Goal: Information Seeking & Learning: Learn about a topic

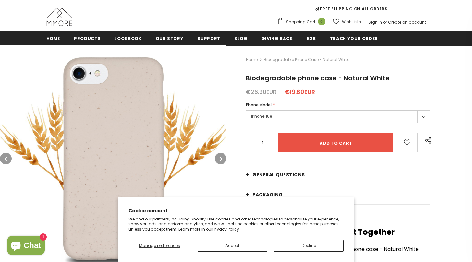
scroll to position [60, 0]
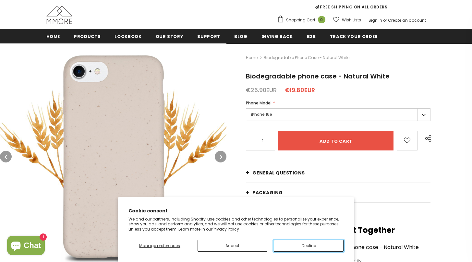
click at [292, 245] on button "Decline" at bounding box center [309, 246] width 70 height 12
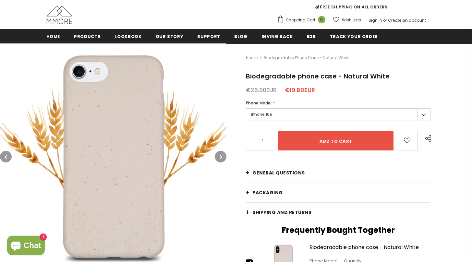
click at [281, 114] on label "iPhone 16e" at bounding box center [338, 114] width 185 height 13
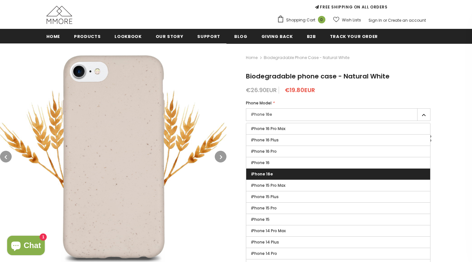
click at [281, 114] on label "iPhone 16e" at bounding box center [338, 114] width 185 height 13
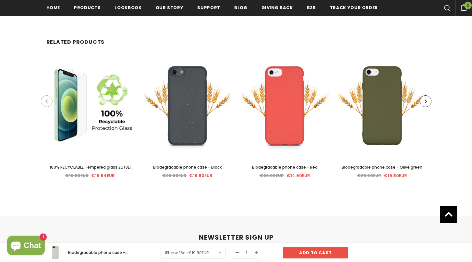
scroll to position [1273, 0]
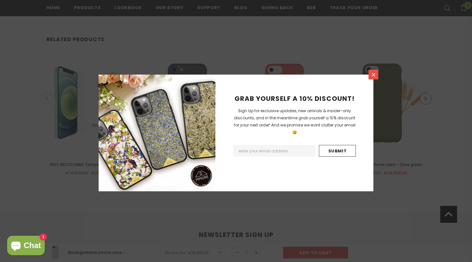
click at [371, 76] on icon at bounding box center [374, 75] width 6 height 6
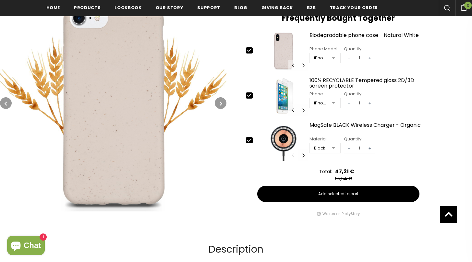
scroll to position [108, 0]
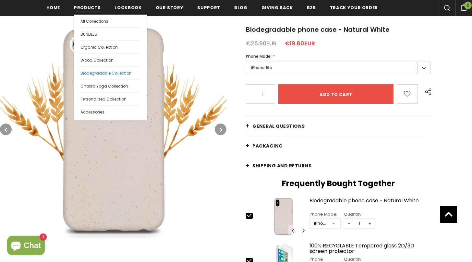
click at [102, 73] on span "Biodegradable Collection" at bounding box center [105, 73] width 51 height 6
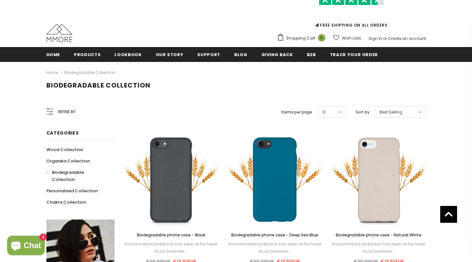
scroll to position [1, 0]
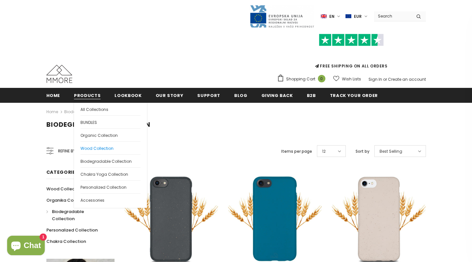
click at [102, 147] on span "Wood Collection" at bounding box center [96, 149] width 33 height 6
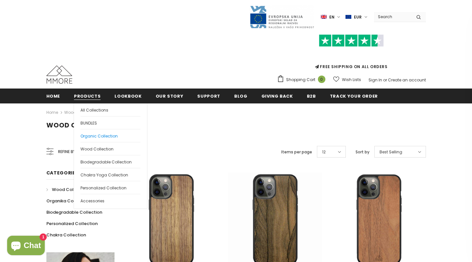
click at [103, 137] on span "Organic Collection" at bounding box center [98, 136] width 37 height 6
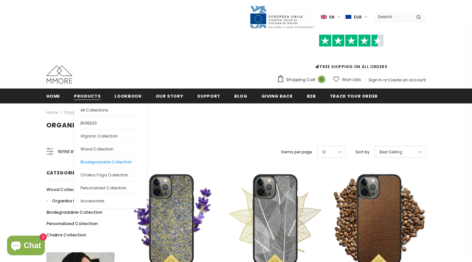
click at [104, 162] on span "Biodegradable Collection" at bounding box center [105, 162] width 51 height 6
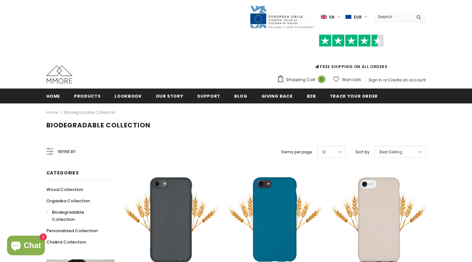
scroll to position [28, 0]
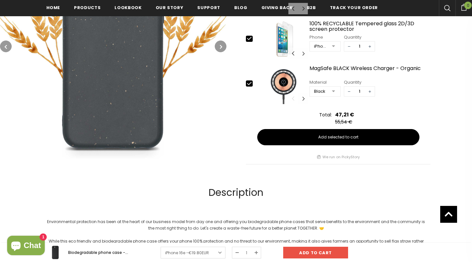
scroll to position [336, 0]
